Goal: Find specific page/section: Find specific page/section

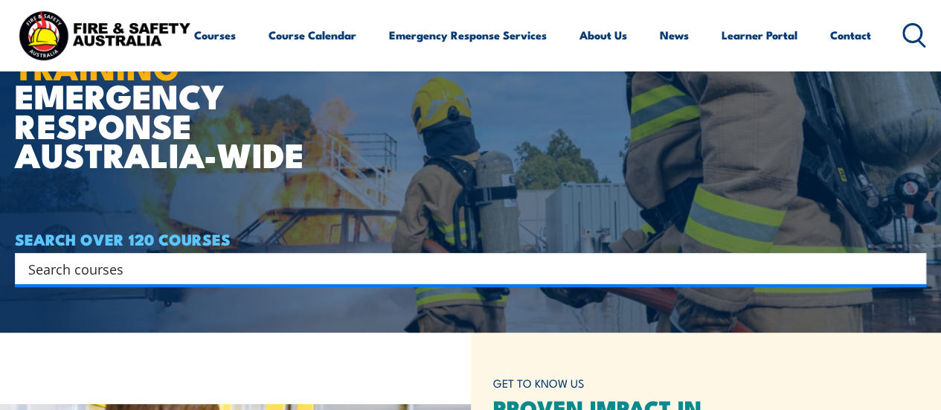
scroll to position [74, 0]
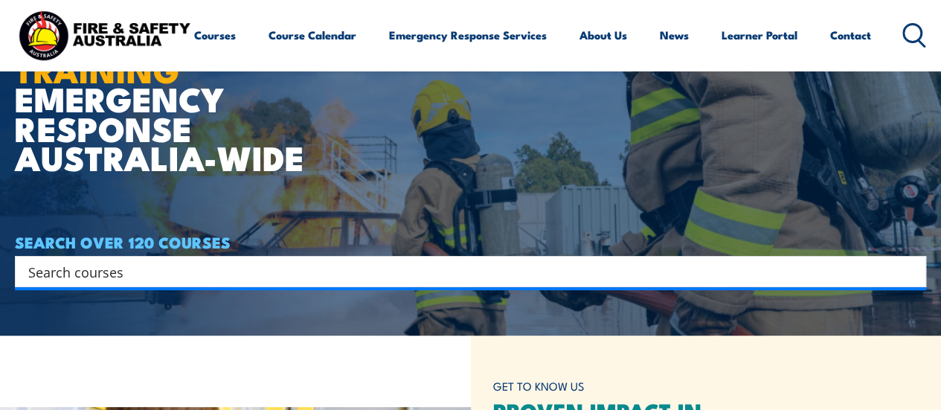
click at [204, 275] on input "Search input" at bounding box center [461, 271] width 866 height 22
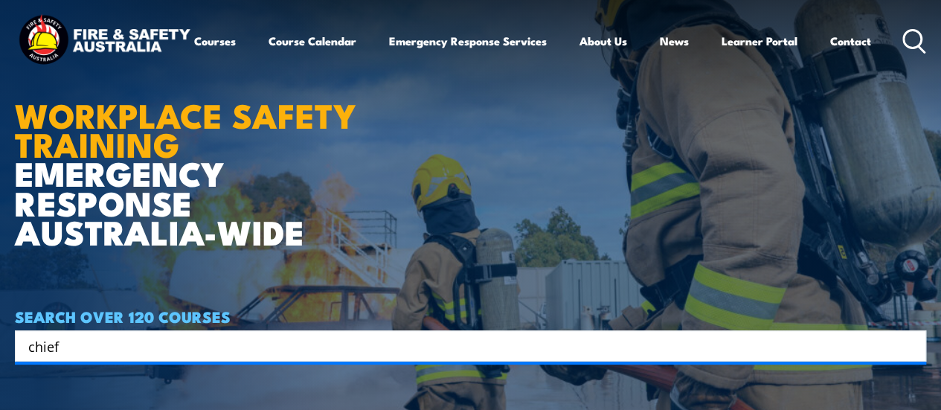
type input "chief"
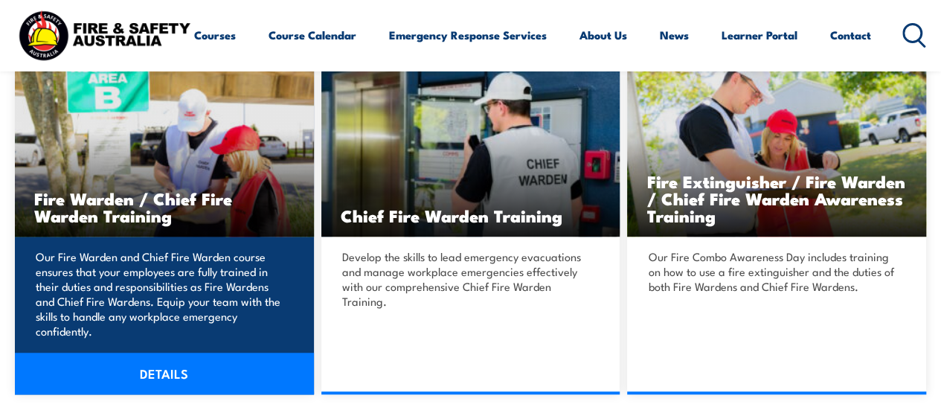
scroll to position [372, 0]
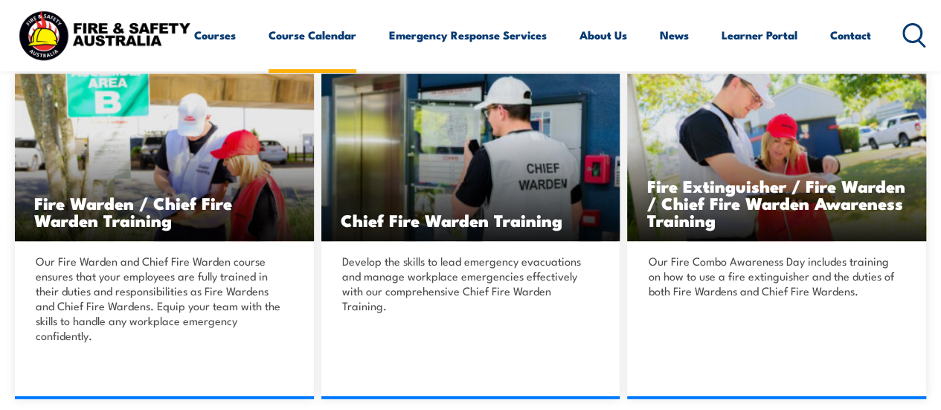
click at [269, 53] on link "Course Calendar" at bounding box center [313, 35] width 88 height 36
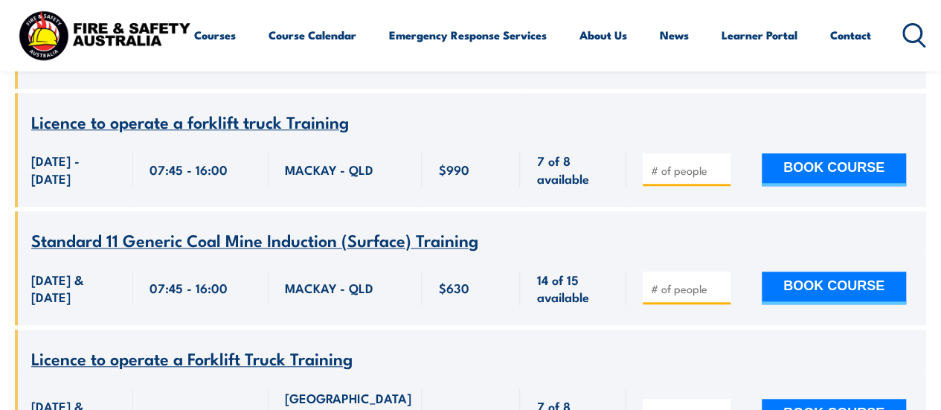
scroll to position [23146, 0]
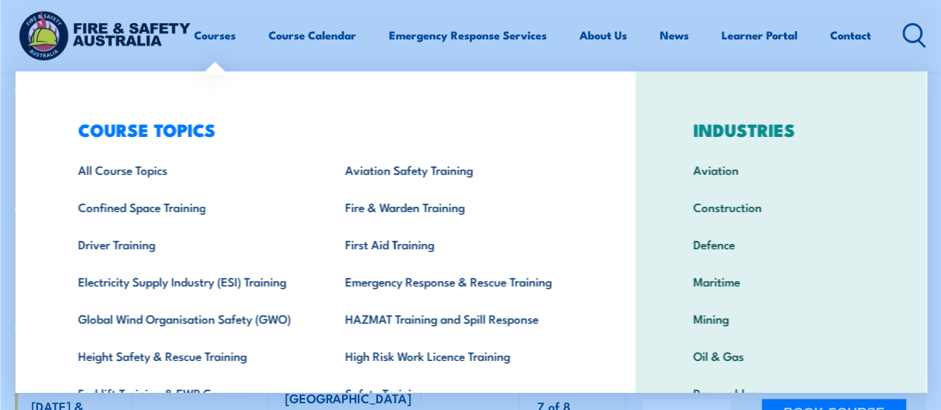
click at [48, 82] on div "COURSE TOPICS All Course Topics Aviation Safety Training Confined Space Trainin…" at bounding box center [325, 306] width 621 height 470
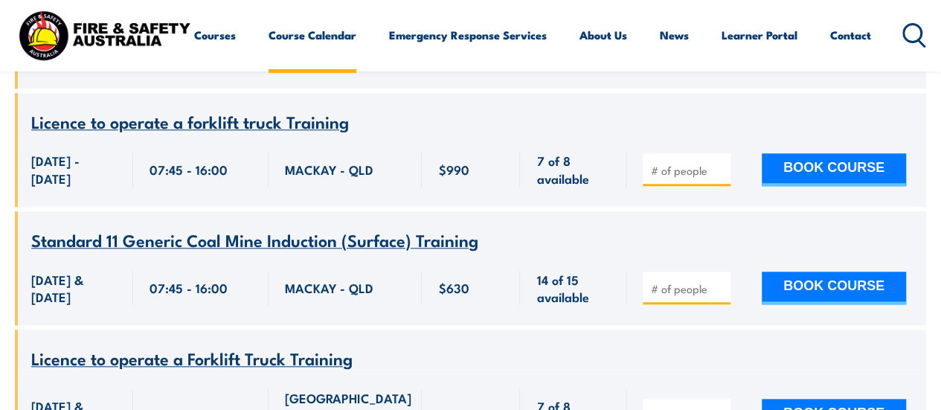
click at [269, 53] on link "Course Calendar" at bounding box center [313, 35] width 88 height 36
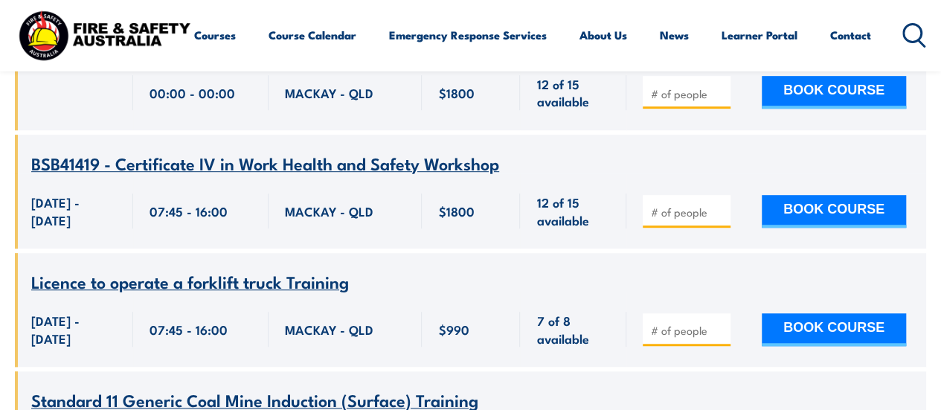
scroll to position [22923, 0]
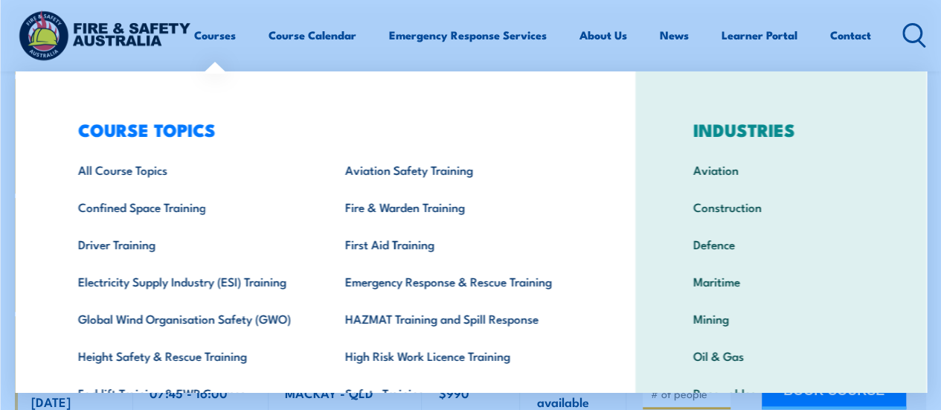
click at [45, 83] on div "COURSE TOPICS All Course Topics Aviation Safety Training Confined Space Trainin…" at bounding box center [325, 306] width 621 height 470
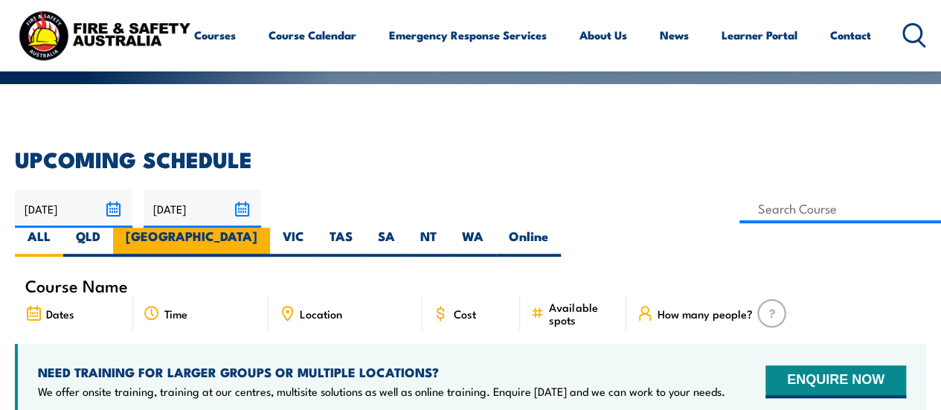
click at [270, 228] on label "[GEOGRAPHIC_DATA]" at bounding box center [191, 242] width 157 height 29
click at [267, 228] on input "[GEOGRAPHIC_DATA]" at bounding box center [263, 233] width 10 height 10
radio input "true"
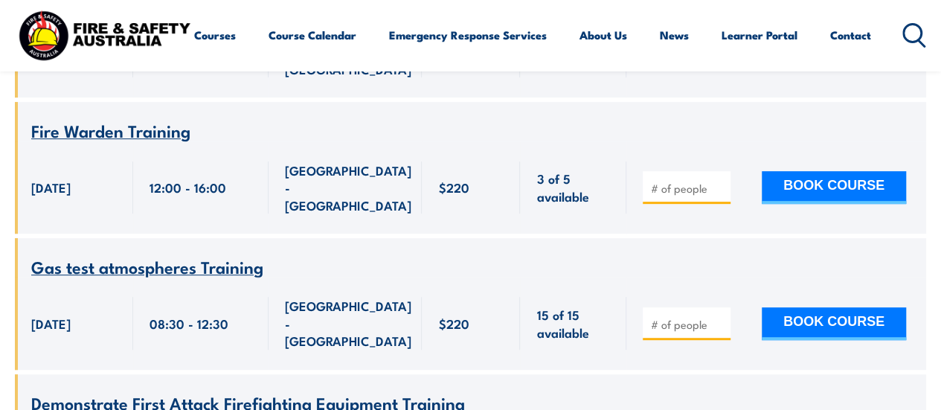
scroll to position [5954, 0]
